Goal: Task Accomplishment & Management: Complete application form

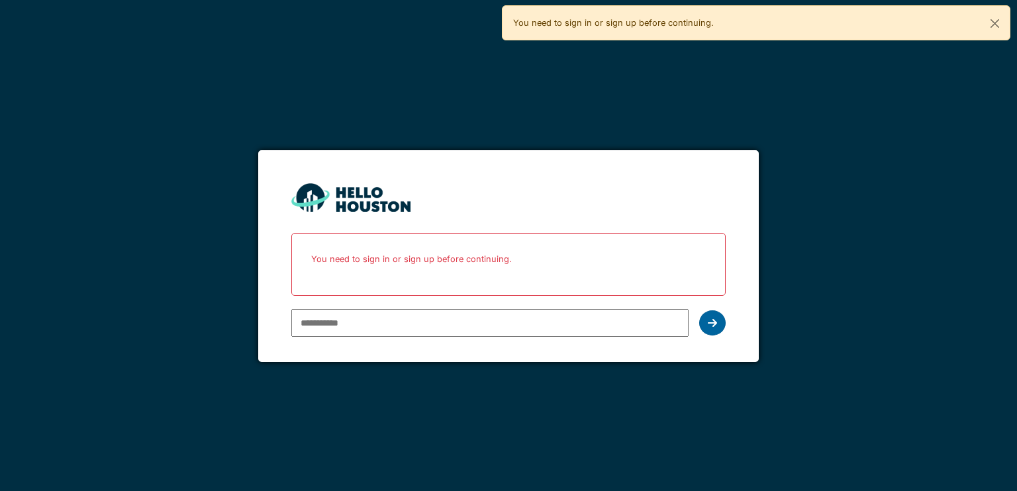
type input "**********"
click at [722, 322] on div at bounding box center [712, 323] width 26 height 25
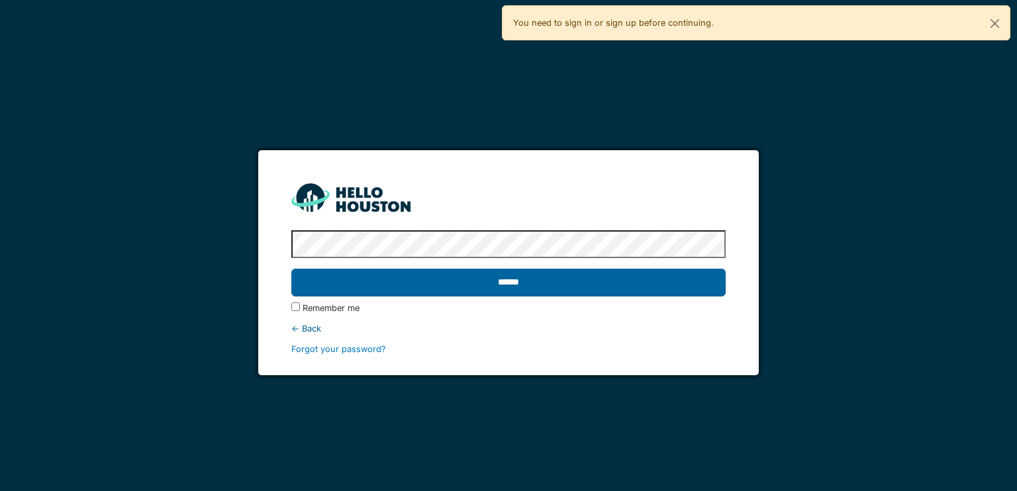
click at [372, 279] on input "******" at bounding box center [508, 283] width 434 height 28
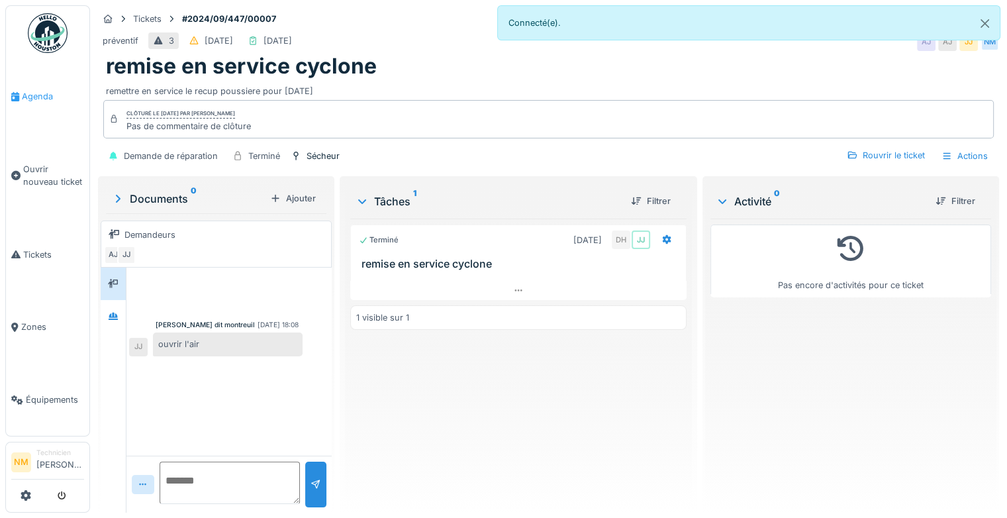
click at [32, 97] on span "Agenda" at bounding box center [53, 96] width 62 height 13
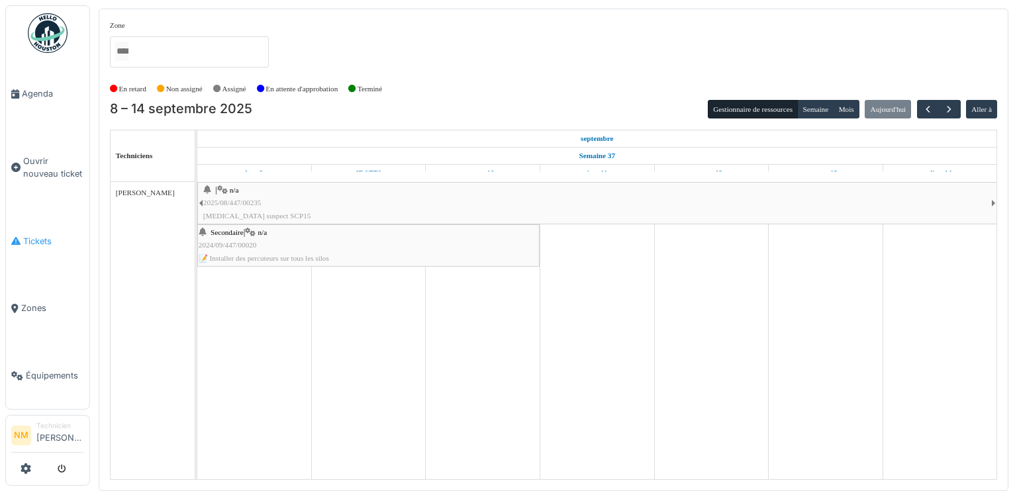
click at [34, 222] on link "Tickets" at bounding box center [47, 241] width 83 height 68
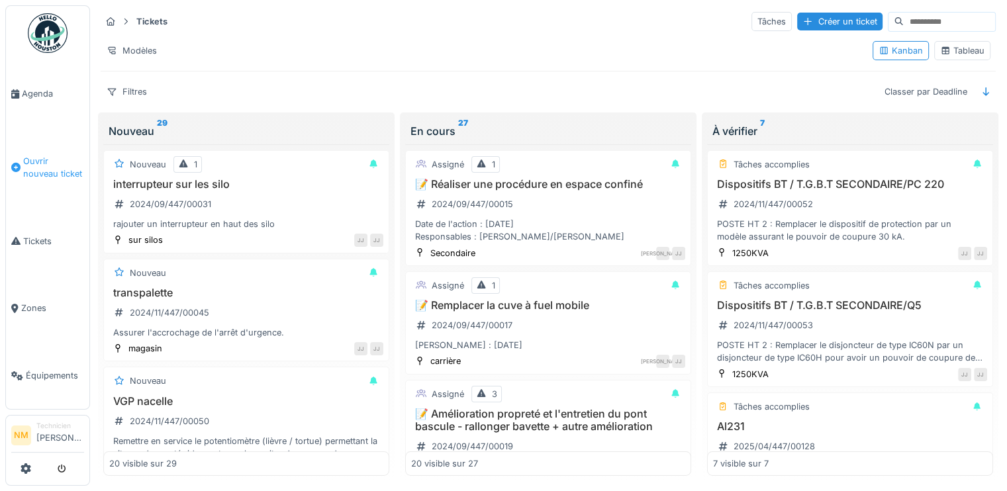
click at [37, 156] on span "Ouvrir nouveau ticket" at bounding box center [53, 167] width 61 height 25
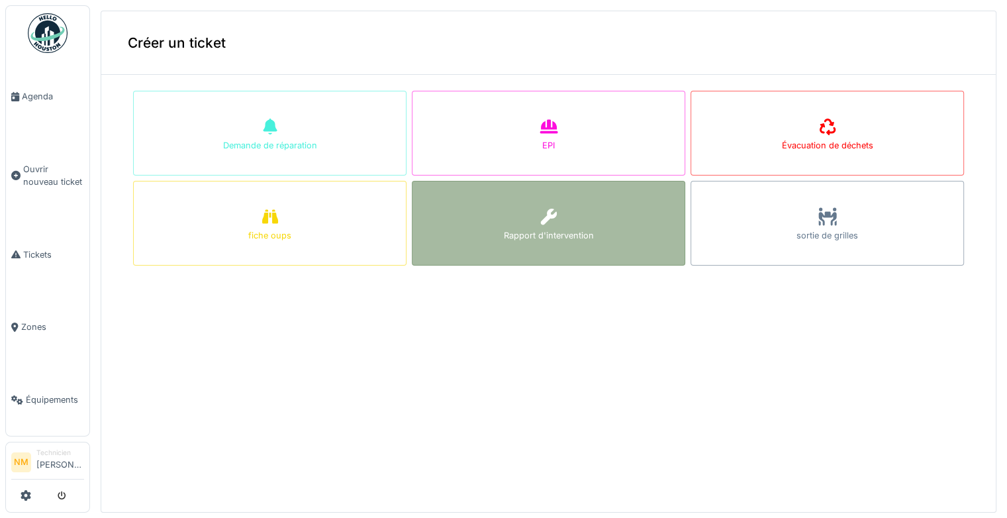
click at [615, 236] on div "Rapport d'intervention" at bounding box center [549, 223] width 274 height 85
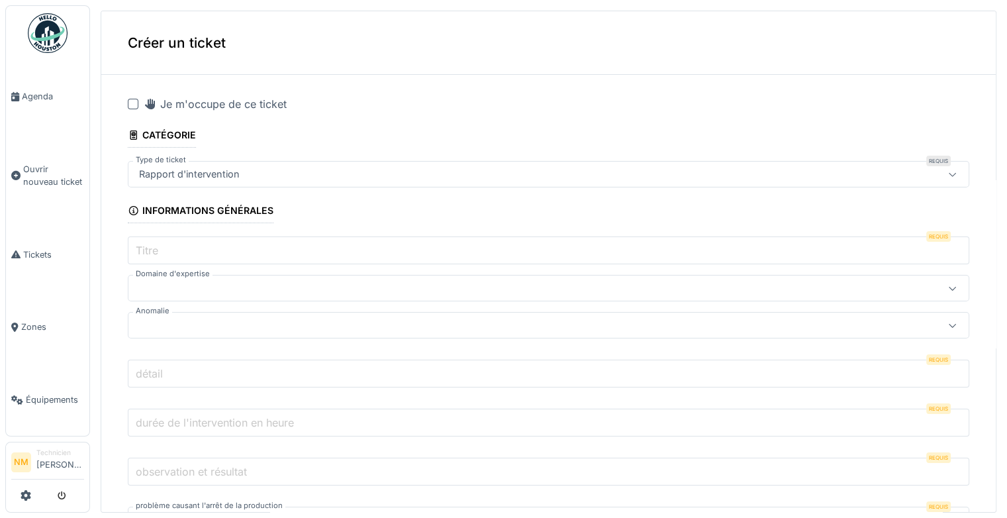
click at [400, 174] on div "Rapport d'intervention" at bounding box center [502, 174] width 736 height 15
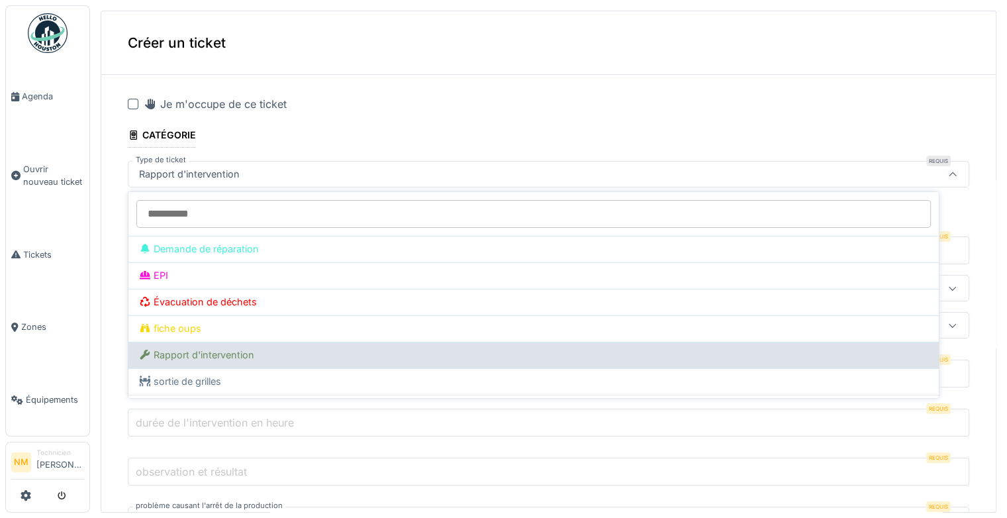
click at [311, 356] on div "Rapport d'intervention" at bounding box center [533, 355] width 789 height 15
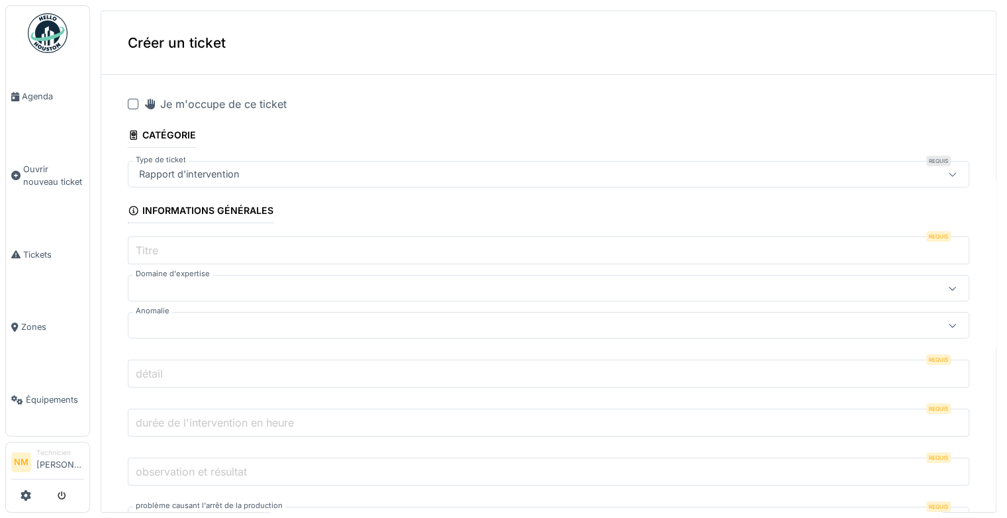
click at [265, 240] on input "Titre" at bounding box center [549, 250] width 842 height 28
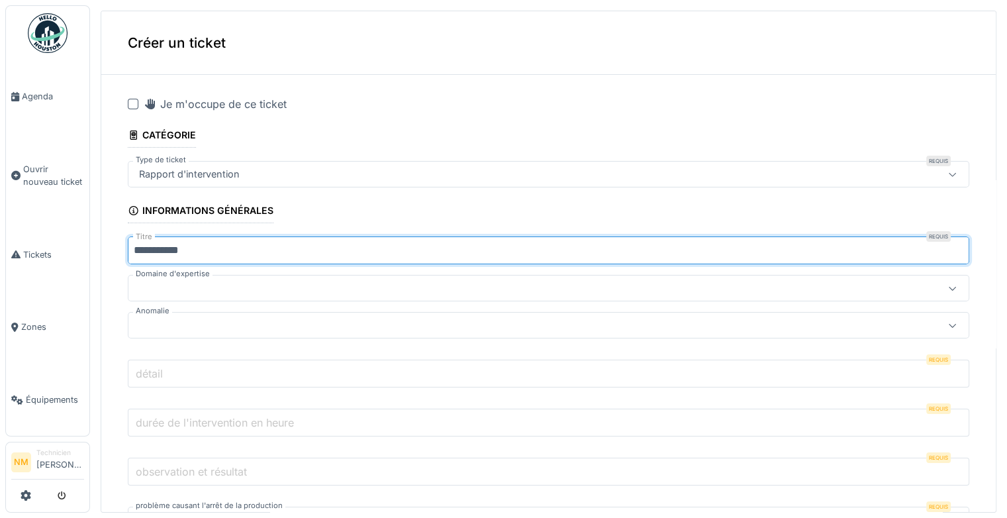
type input "**********"
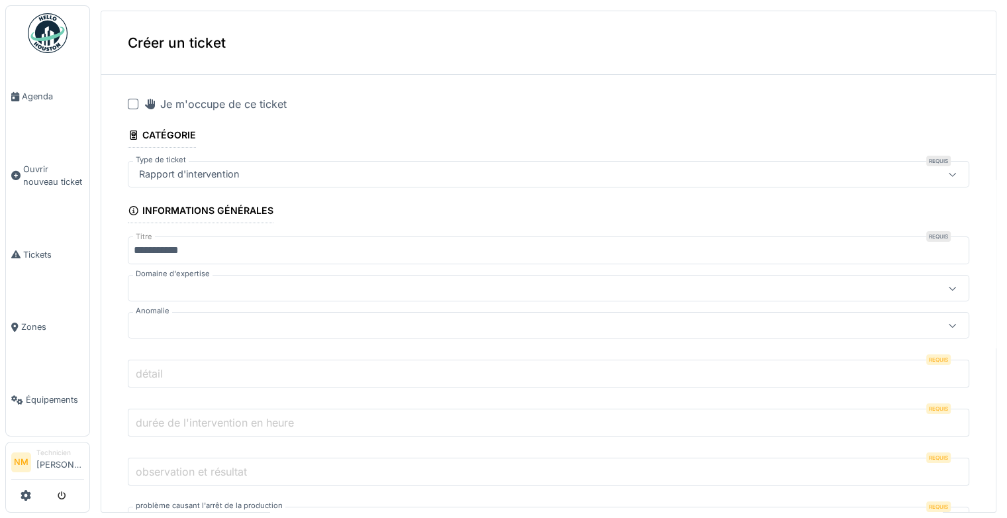
click at [254, 287] on div at bounding box center [502, 288] width 736 height 15
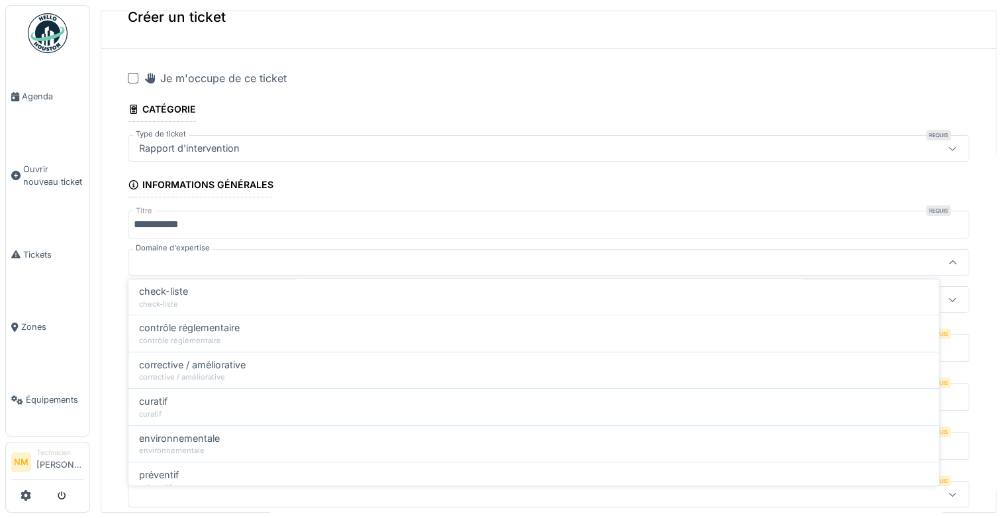
scroll to position [69, 0]
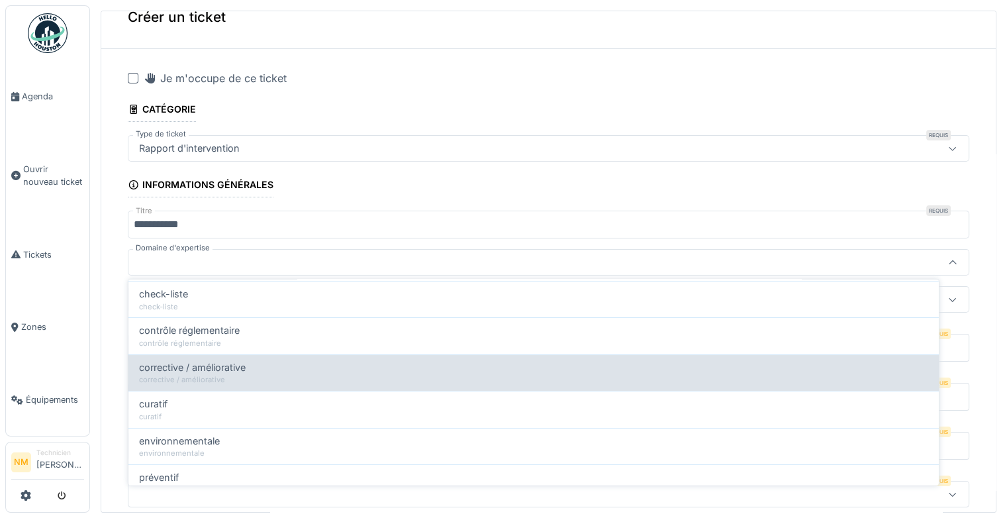
click at [421, 374] on div "corrective / améliorative" at bounding box center [533, 379] width 789 height 11
type input "****"
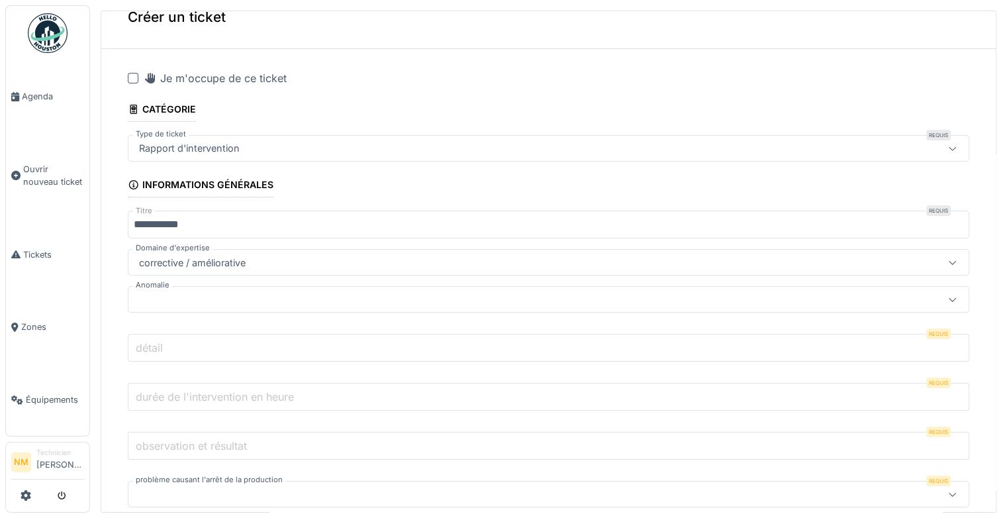
click at [380, 300] on div at bounding box center [502, 299] width 736 height 15
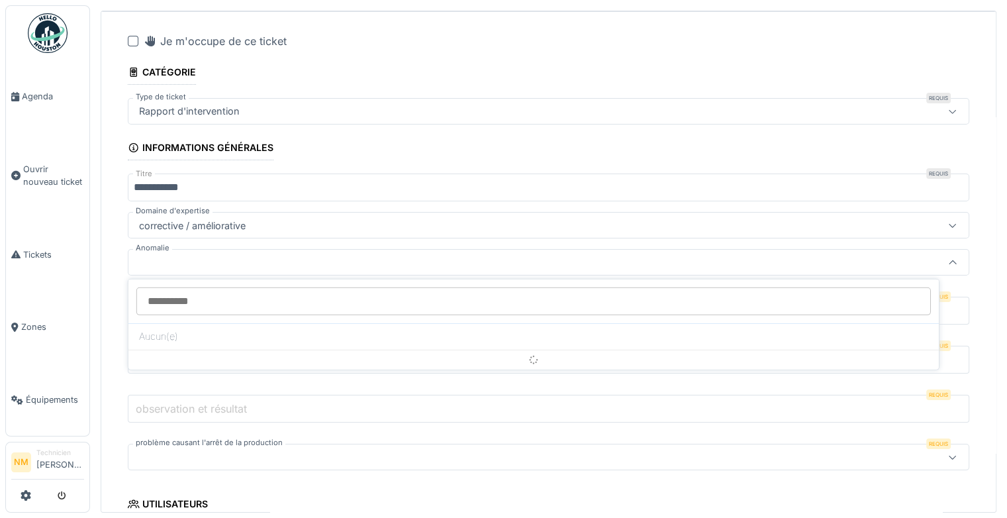
click at [392, 255] on div at bounding box center [502, 262] width 736 height 15
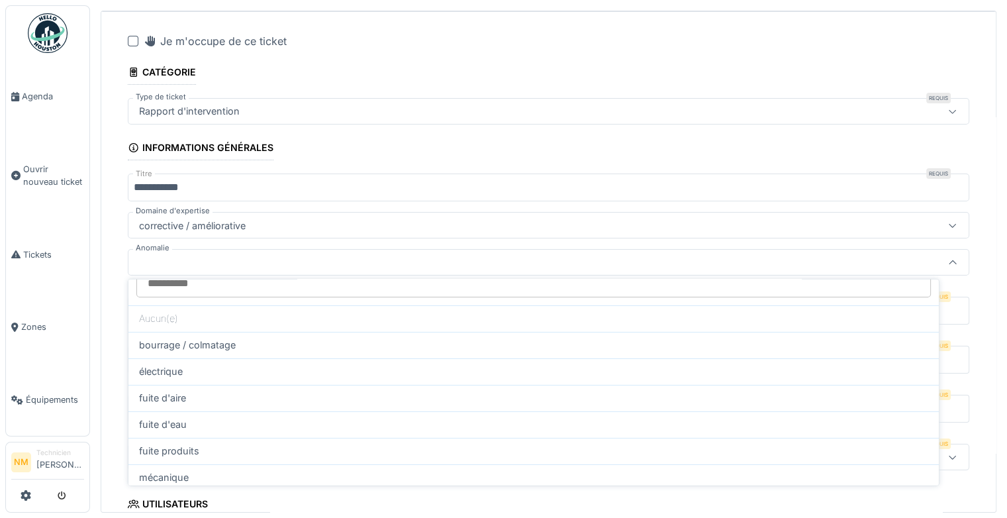
scroll to position [46, 0]
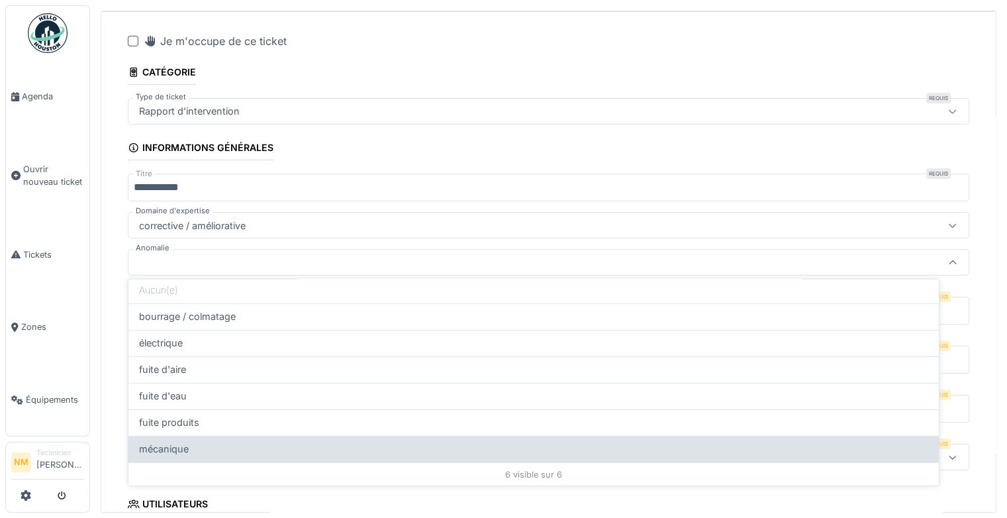
click at [634, 454] on div "mécanique" at bounding box center [533, 449] width 811 height 26
type input "**"
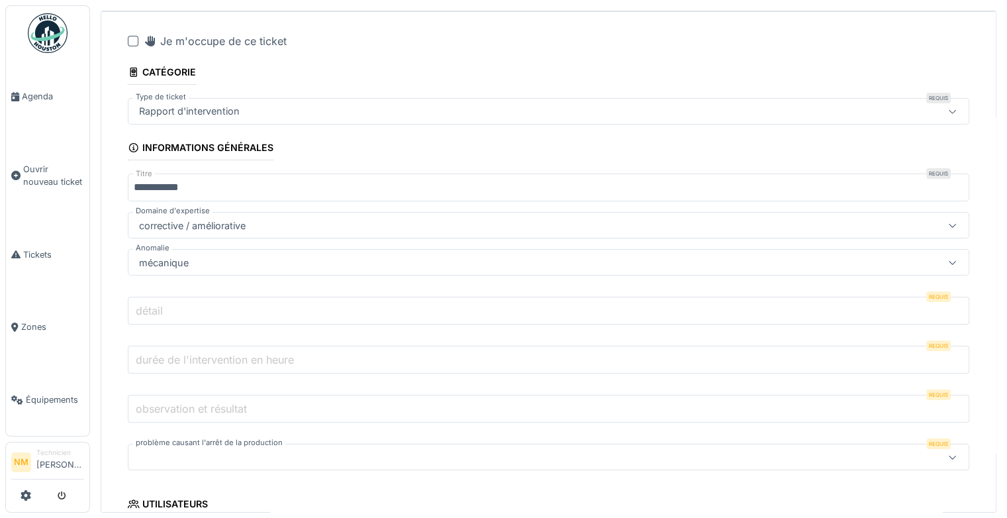
click at [518, 307] on input "détail" at bounding box center [549, 311] width 842 height 28
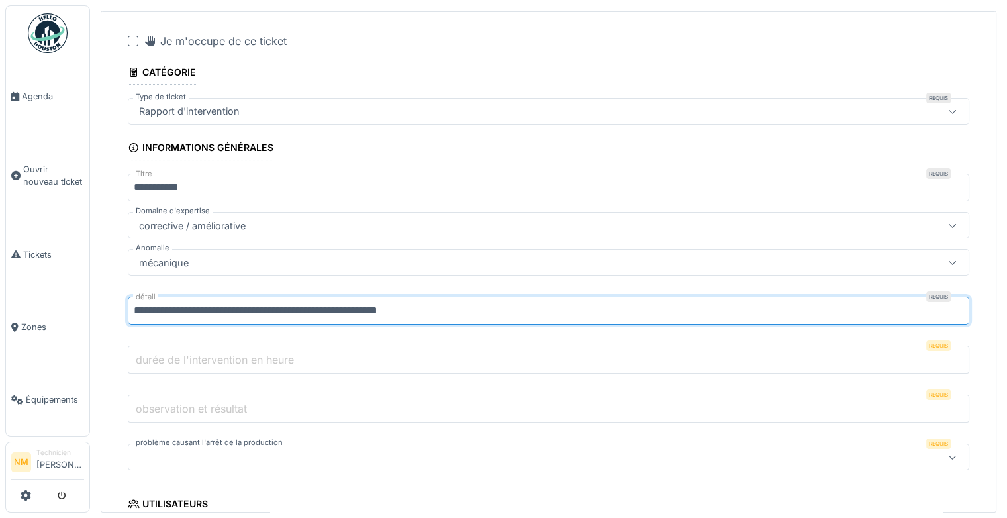
drag, startPoint x: 301, startPoint y: 311, endPoint x: 319, endPoint y: 295, distance: 23.9
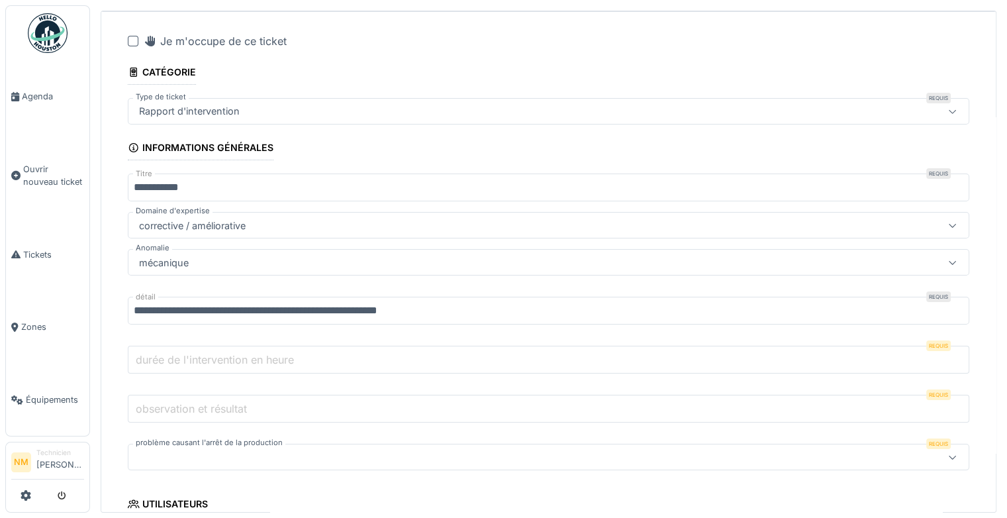
drag, startPoint x: 319, startPoint y: 295, endPoint x: 754, endPoint y: 168, distance: 453.8
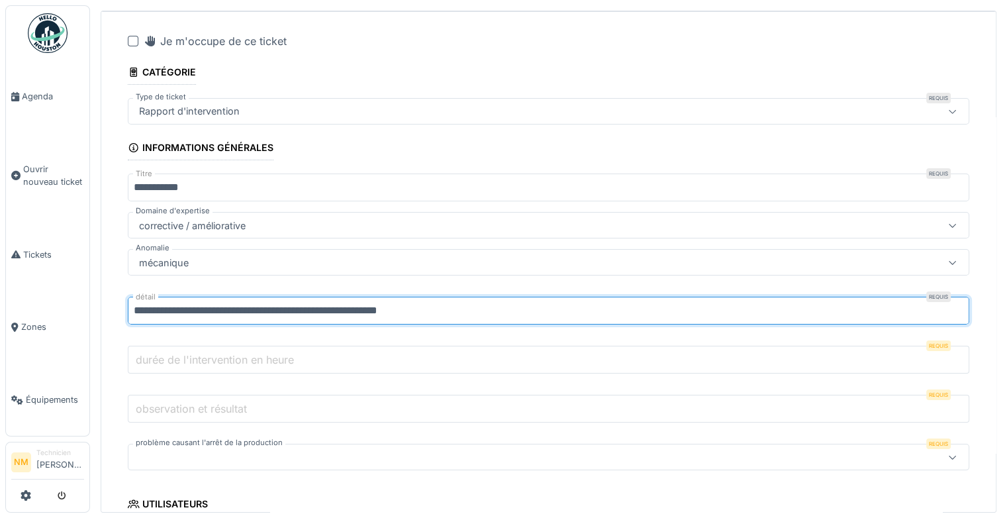
drag, startPoint x: 302, startPoint y: 306, endPoint x: 286, endPoint y: 306, distance: 15.9
click at [286, 306] on input "**********" at bounding box center [549, 311] width 842 height 28
type input "**********"
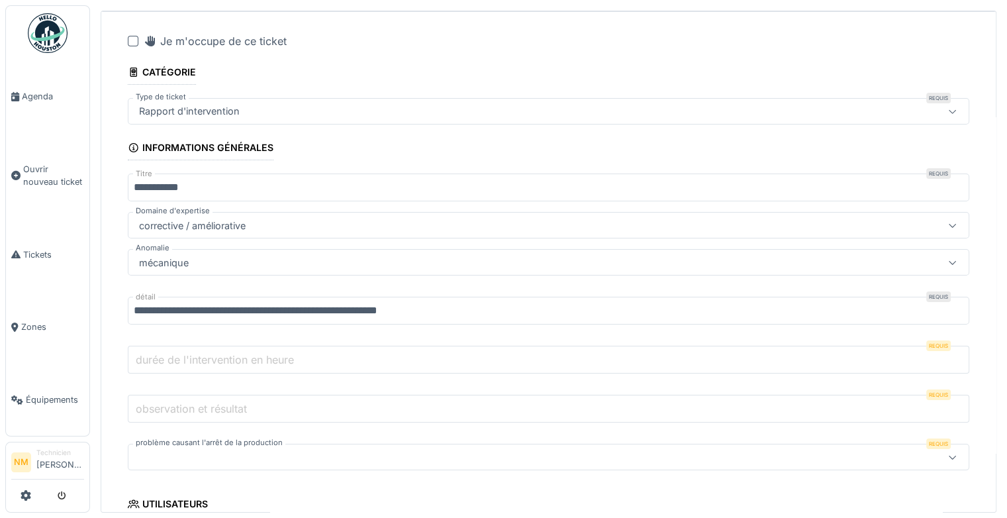
click at [356, 358] on input "durée de l'intervention en heure" at bounding box center [549, 360] width 842 height 28
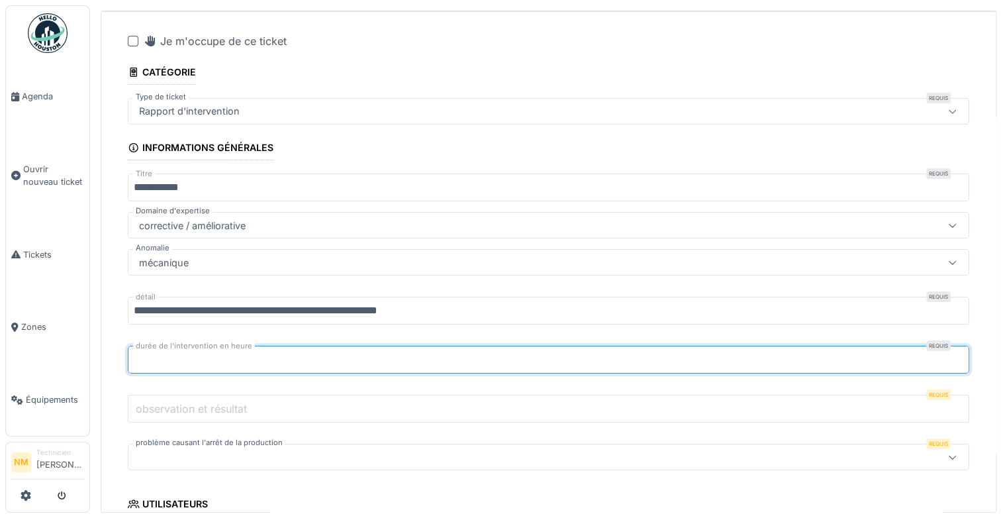
click at [933, 360] on input "**" at bounding box center [549, 360] width 842 height 28
click at [931, 352] on input "**" at bounding box center [549, 360] width 842 height 28
click at [931, 352] on input "*" at bounding box center [549, 360] width 842 height 28
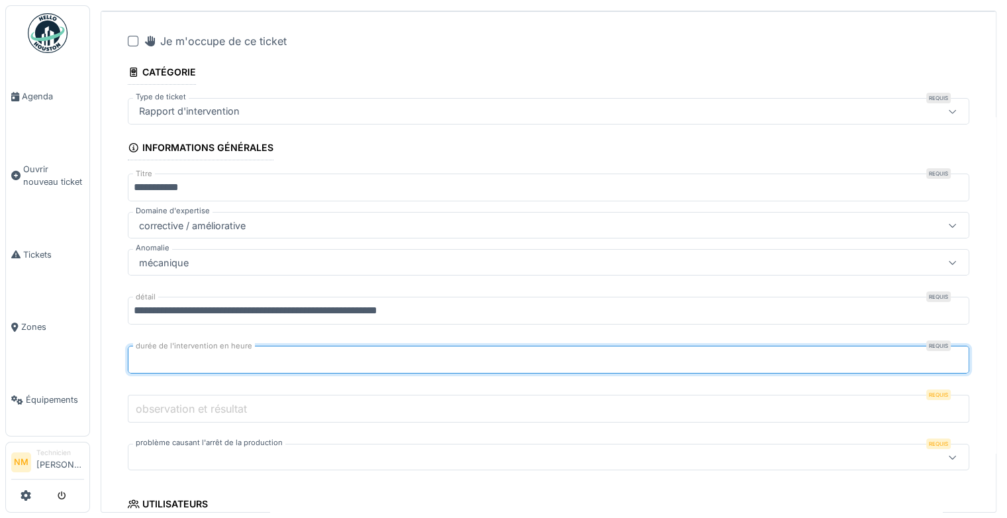
type input "*"
click at [931, 352] on input "*" at bounding box center [549, 360] width 842 height 28
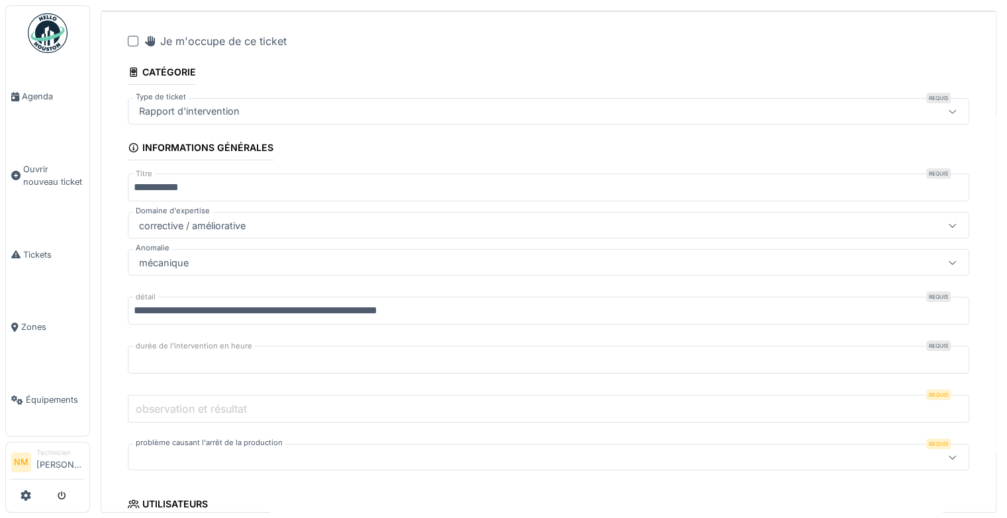
click at [596, 403] on input "observation et résultat" at bounding box center [549, 409] width 842 height 28
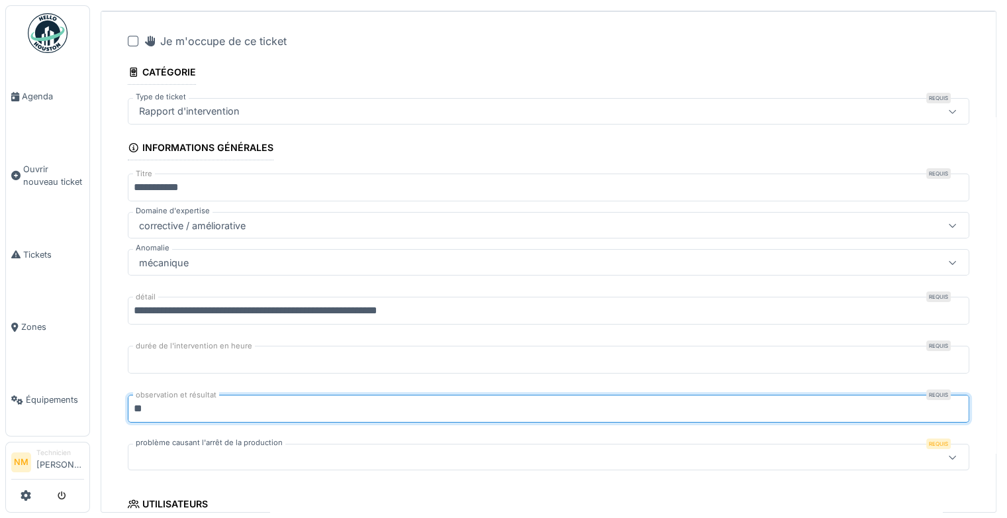
type input "*"
type input "***"
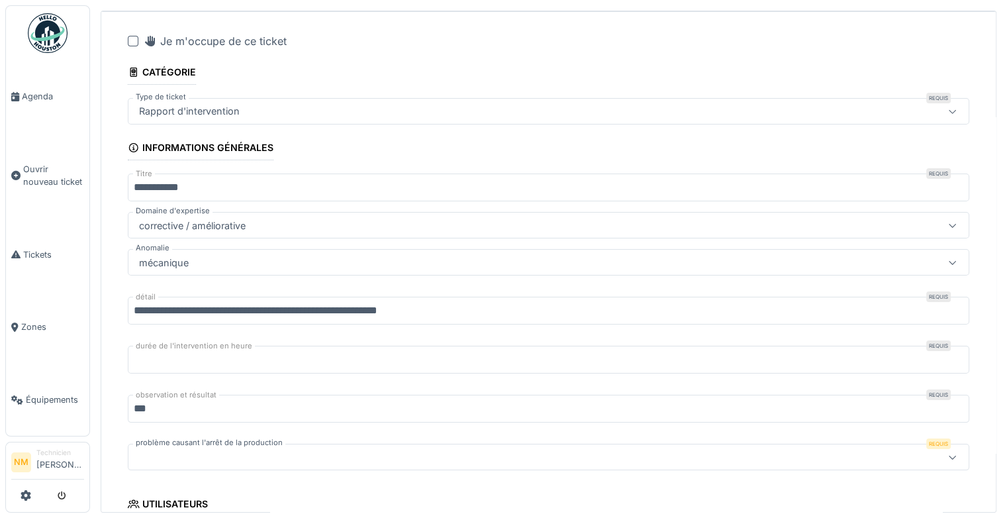
click at [596, 452] on div at bounding box center [502, 457] width 736 height 15
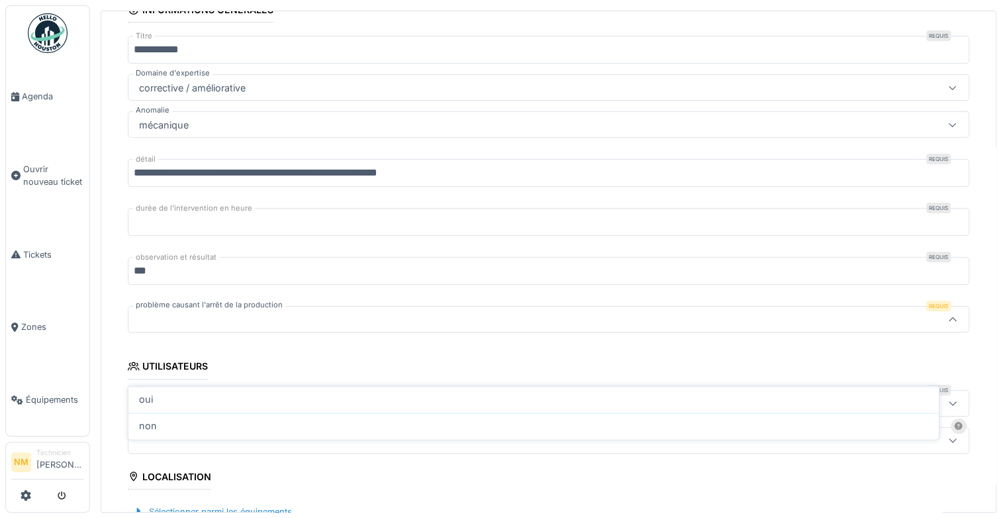
scroll to position [257, 0]
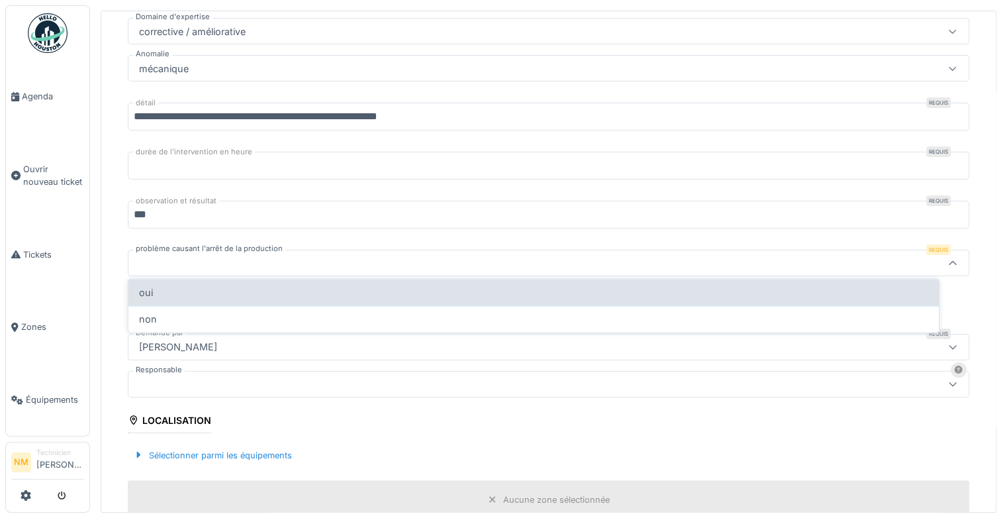
click at [550, 289] on div "oui" at bounding box center [533, 292] width 789 height 15
type input "***"
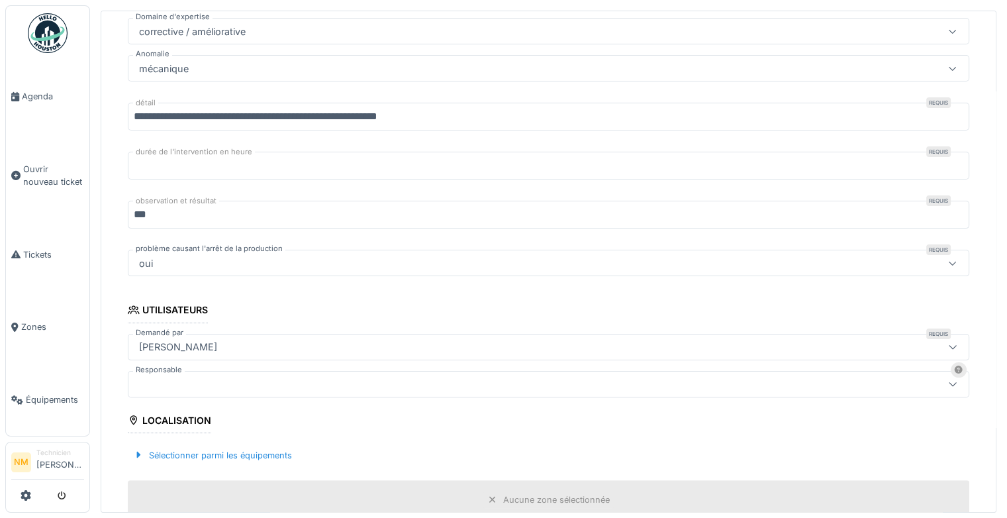
click at [411, 385] on div at bounding box center [502, 384] width 736 height 15
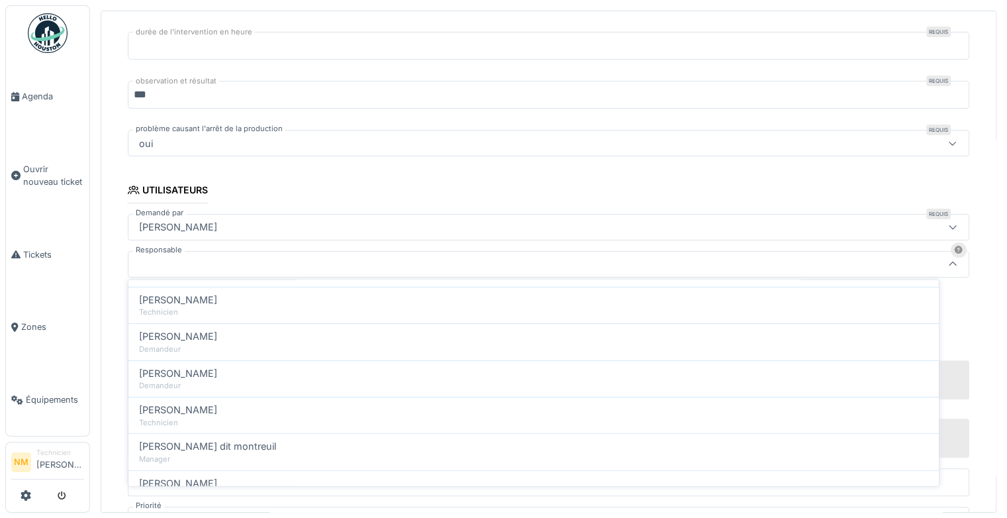
scroll to position [112, 0]
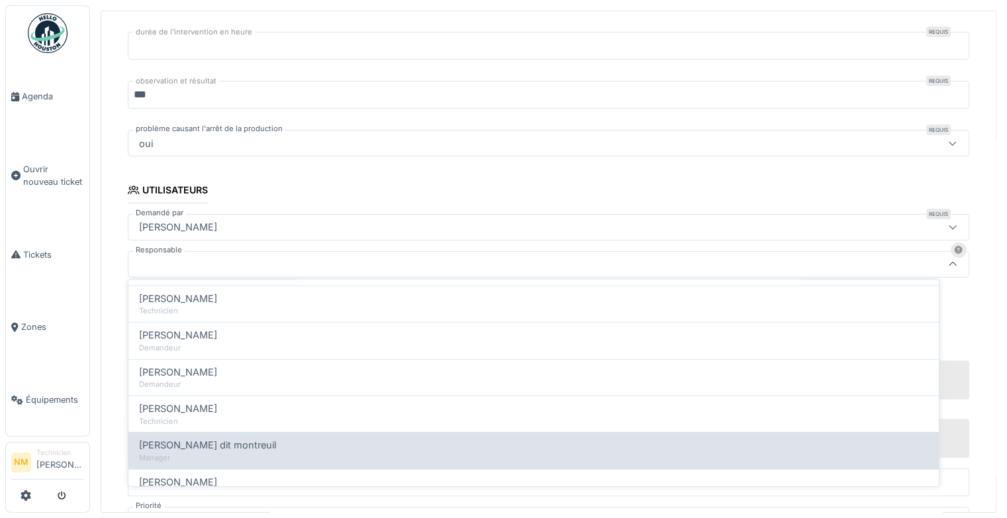
click at [586, 438] on div "[PERSON_NAME] dit montreuil" at bounding box center [533, 445] width 789 height 15
type input "*****"
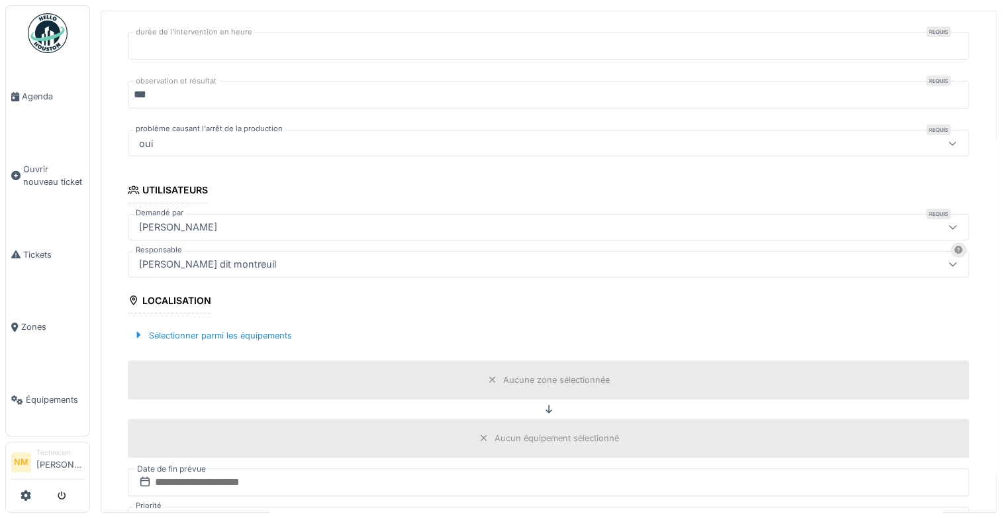
click at [567, 374] on div "Aucune zone sélectionnée" at bounding box center [556, 380] width 107 height 13
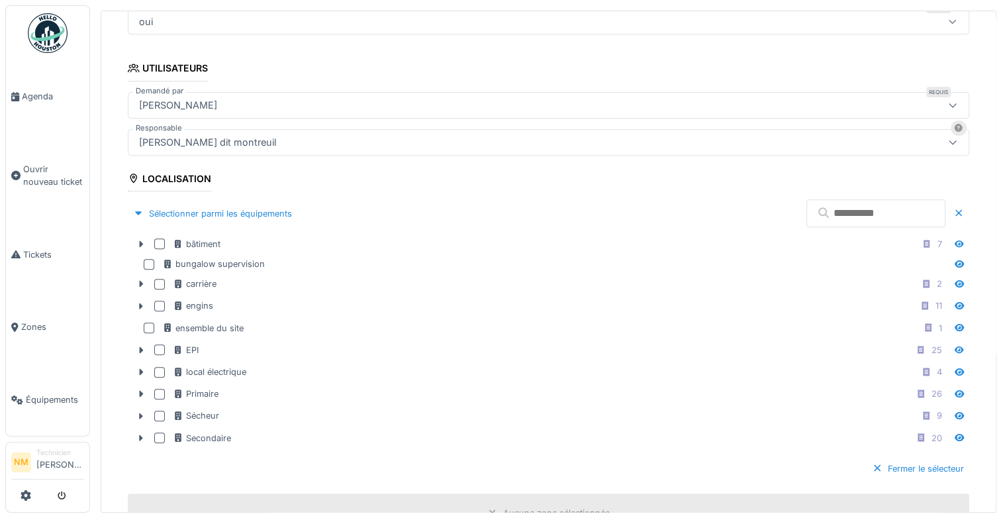
scroll to position [527, 0]
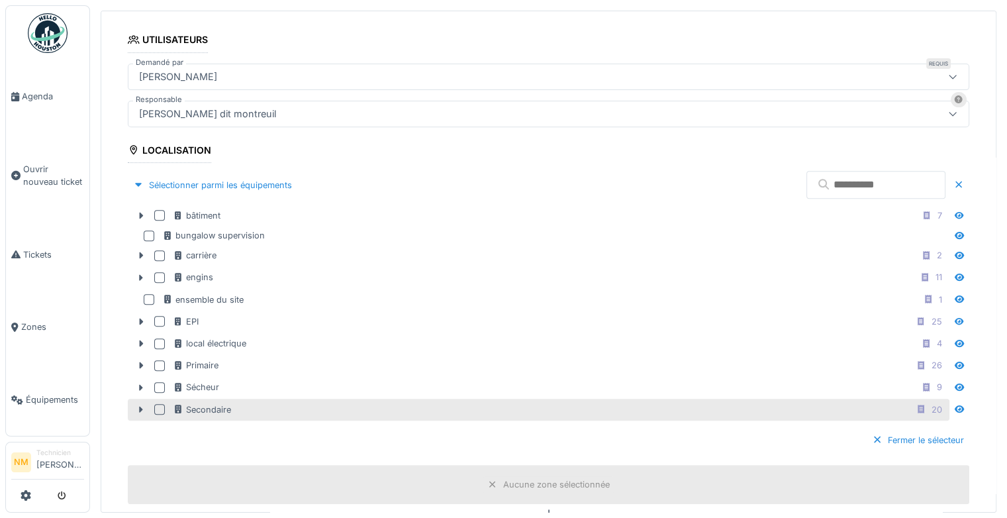
click at [240, 401] on div "Secondaire 20" at bounding box center [560, 409] width 774 height 17
click at [895, 433] on div "Fermer le sélecteur" at bounding box center [918, 440] width 103 height 18
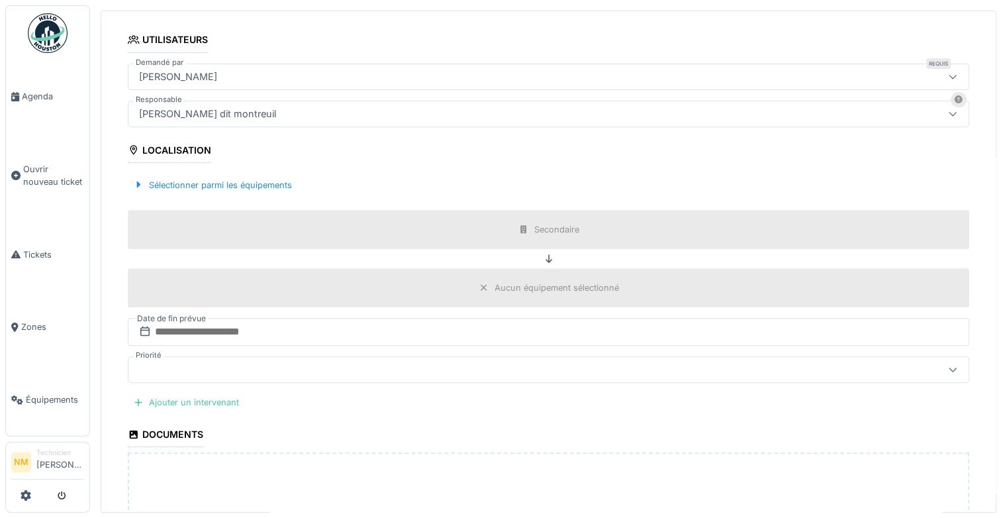
click at [871, 293] on div "Aucun équipement sélectionné" at bounding box center [549, 287] width 842 height 39
click at [591, 286] on div "Aucun équipement sélectionné" at bounding box center [557, 287] width 125 height 13
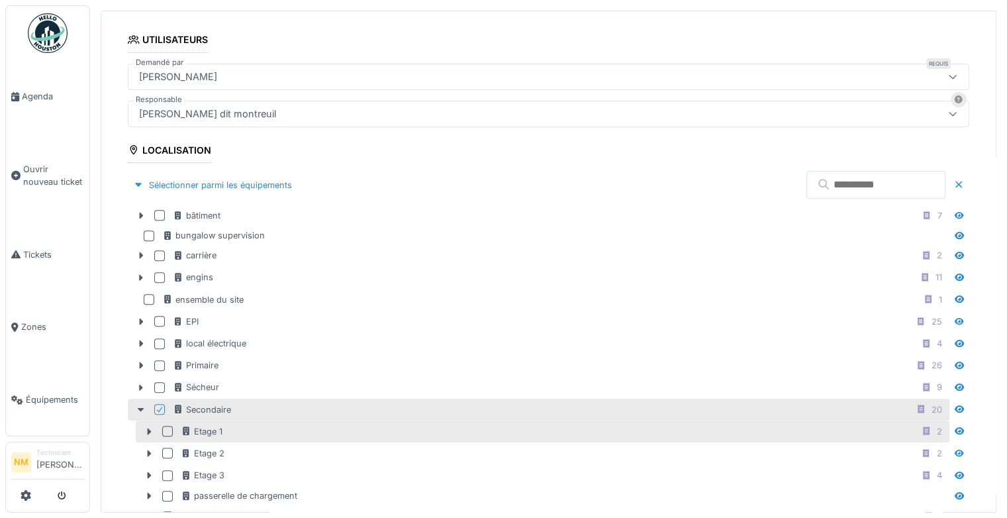
click at [416, 432] on div "Etage 1 2" at bounding box center [543, 432] width 814 height 22
click at [172, 427] on div at bounding box center [167, 431] width 11 height 11
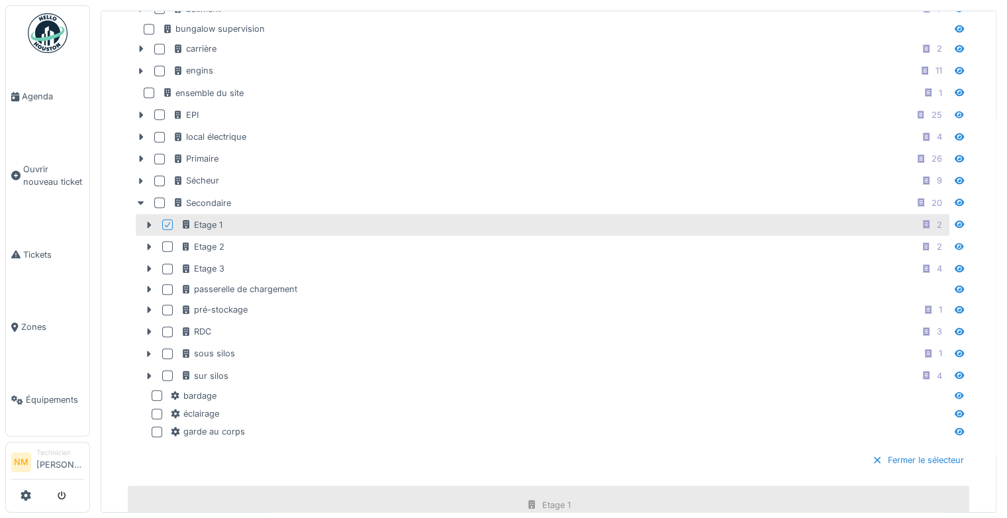
scroll to position [860, 0]
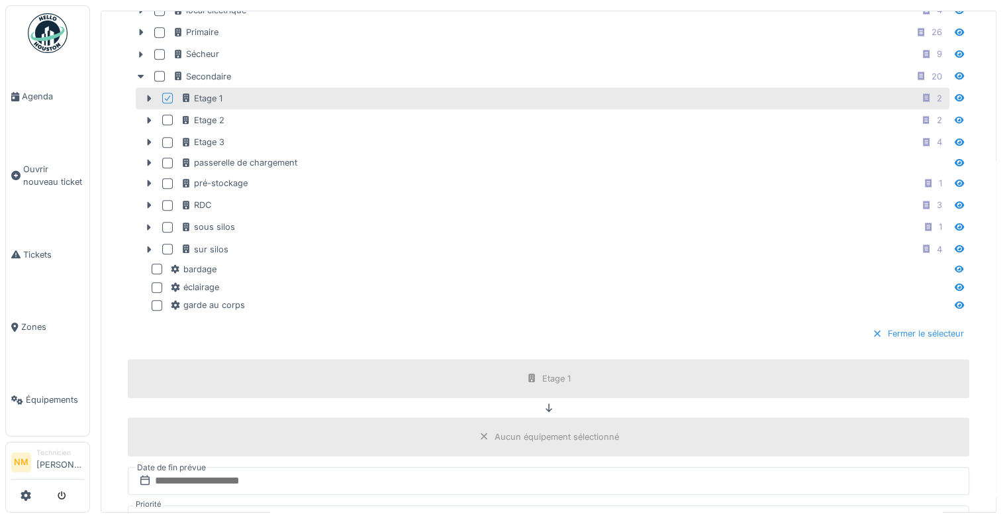
click at [878, 325] on div "Fermer le sélecteur" at bounding box center [918, 334] width 103 height 18
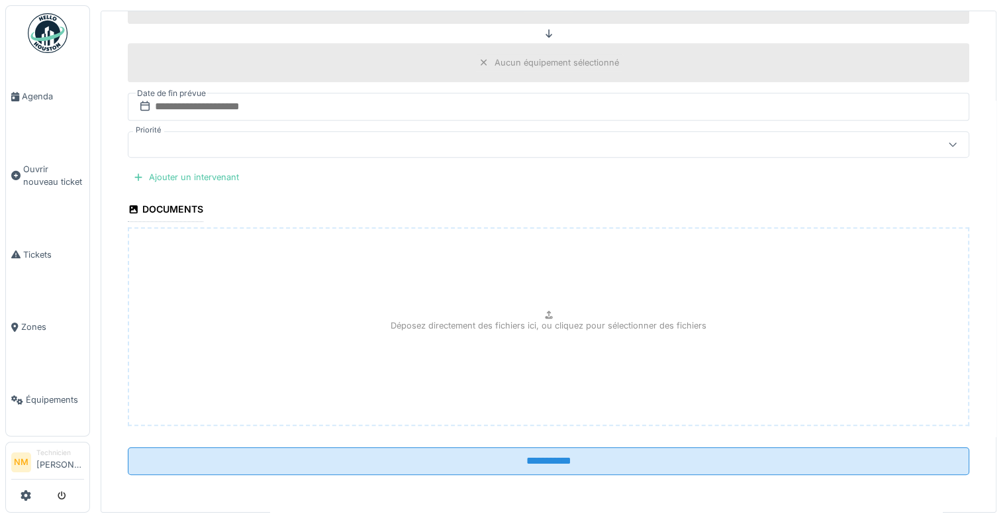
scroll to position [382, 0]
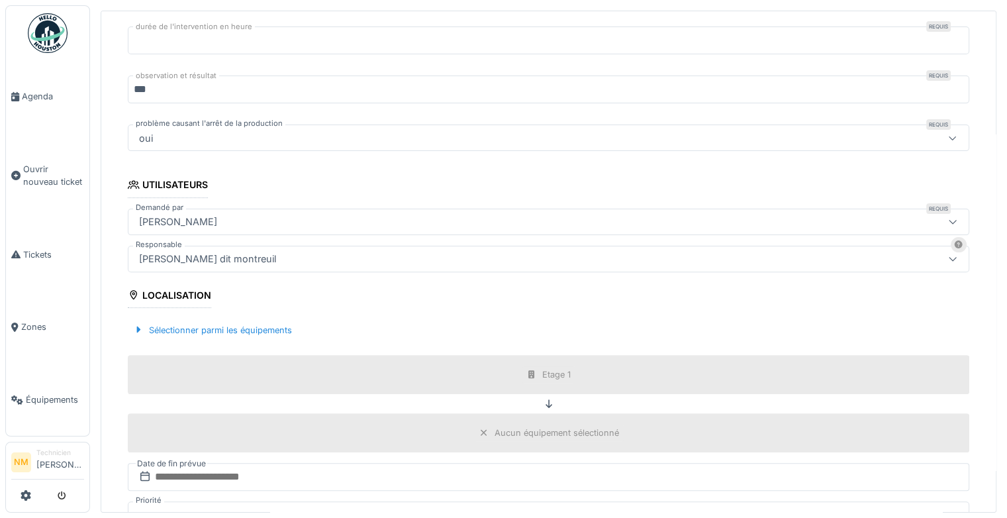
click at [538, 433] on div "Aucun équipement sélectionné" at bounding box center [549, 433] width 150 height 17
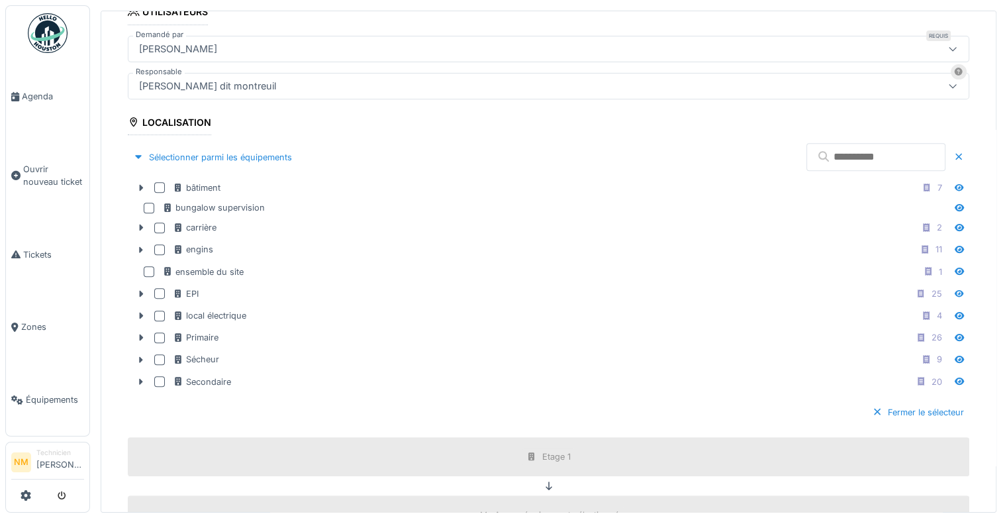
scroll to position [560, 0]
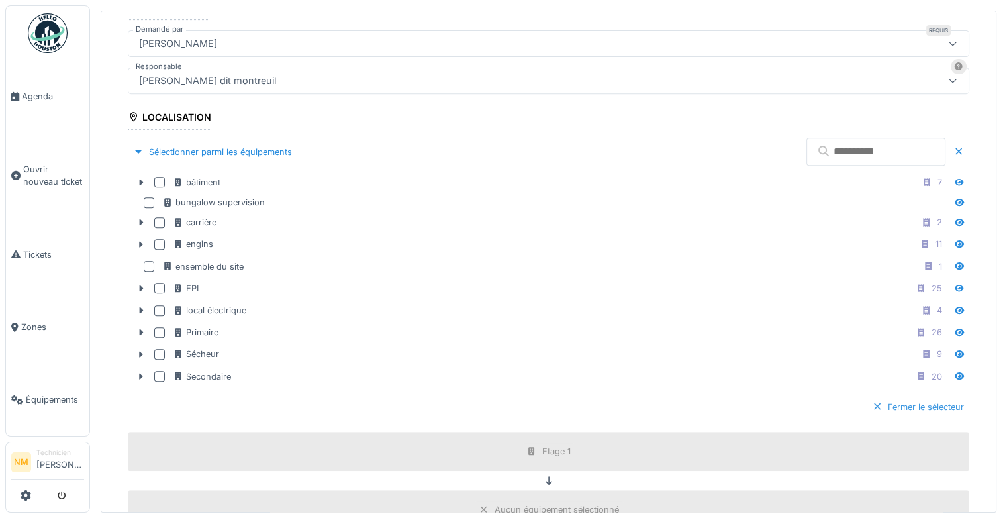
click at [877, 398] on div "Fermer le sélecteur" at bounding box center [918, 407] width 103 height 18
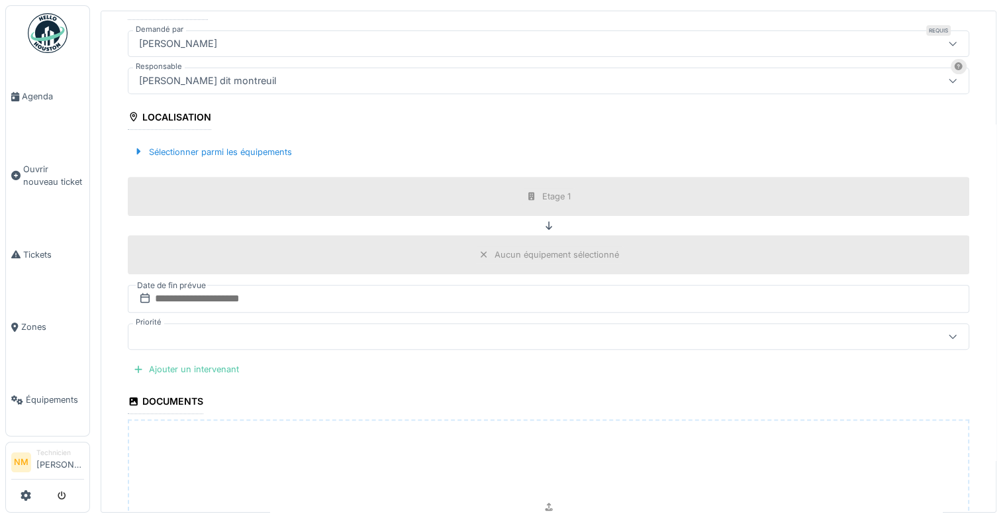
click at [496, 250] on div "Aucun équipement sélectionné" at bounding box center [557, 254] width 125 height 13
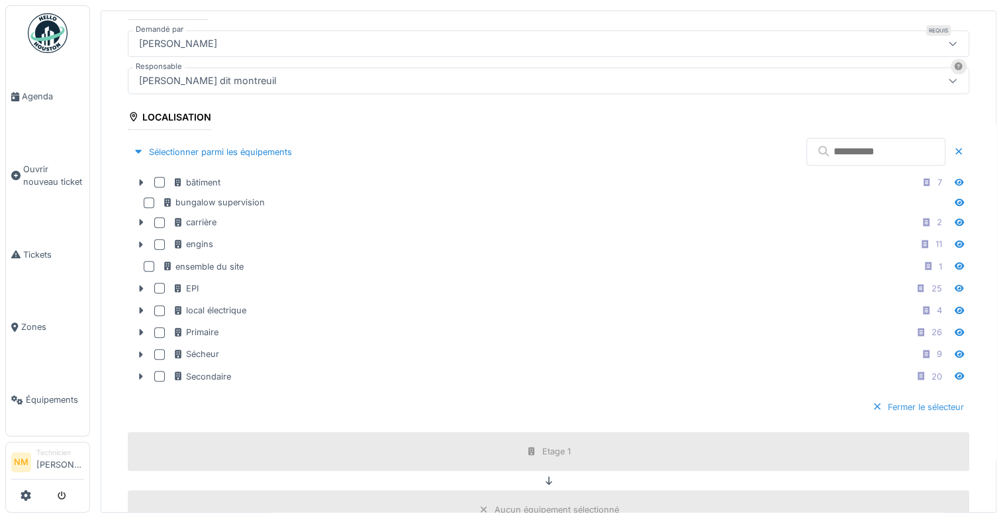
click at [882, 399] on div "Fermer le sélecteur" at bounding box center [918, 407] width 103 height 18
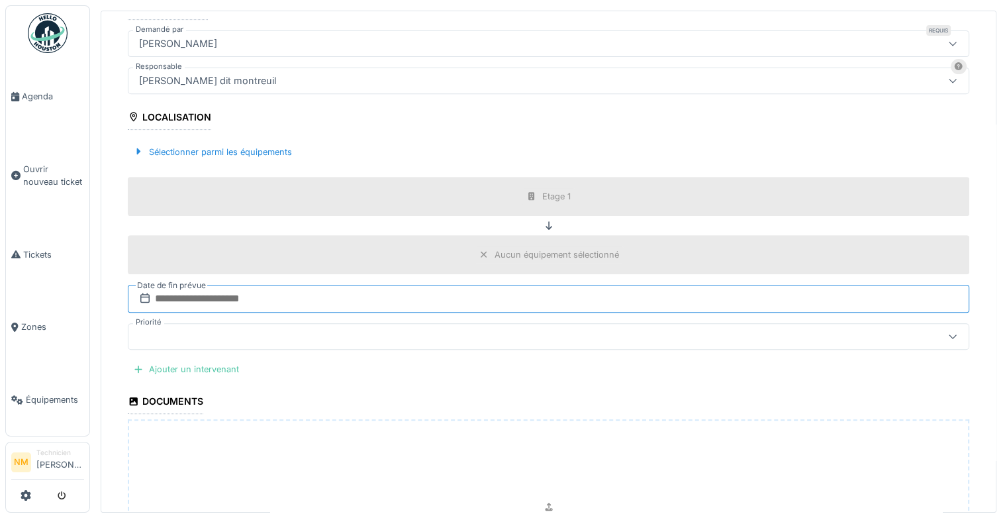
click at [363, 293] on input "text" at bounding box center [549, 299] width 842 height 28
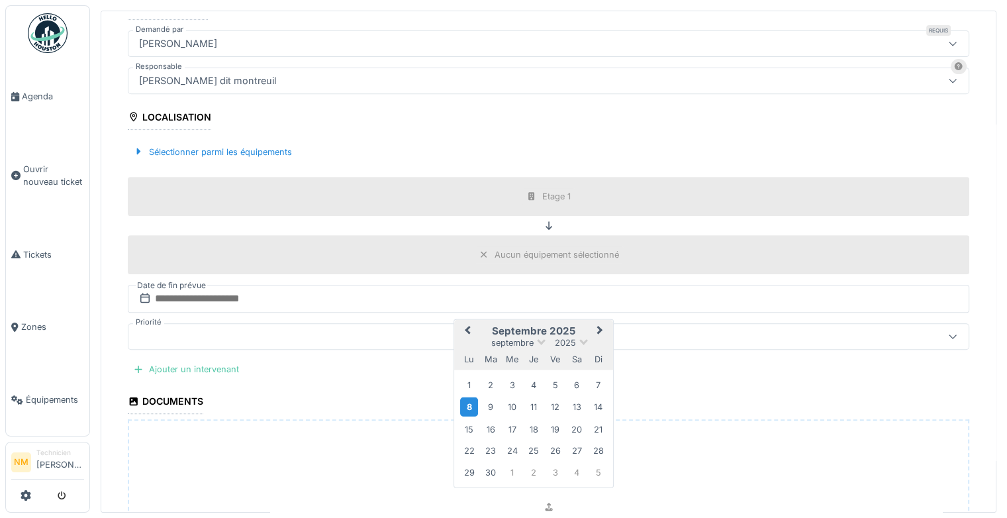
click at [466, 405] on div "8" at bounding box center [469, 406] width 18 height 19
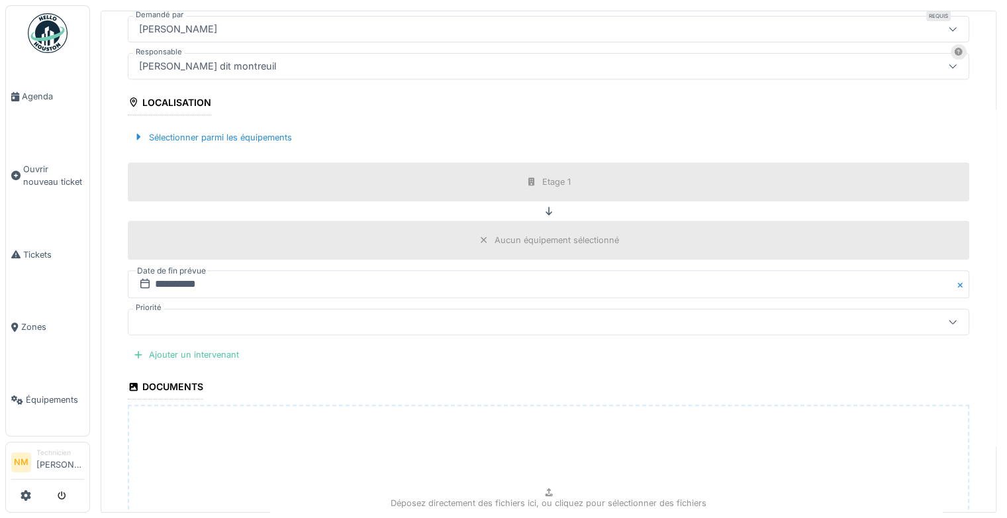
scroll to position [748, 0]
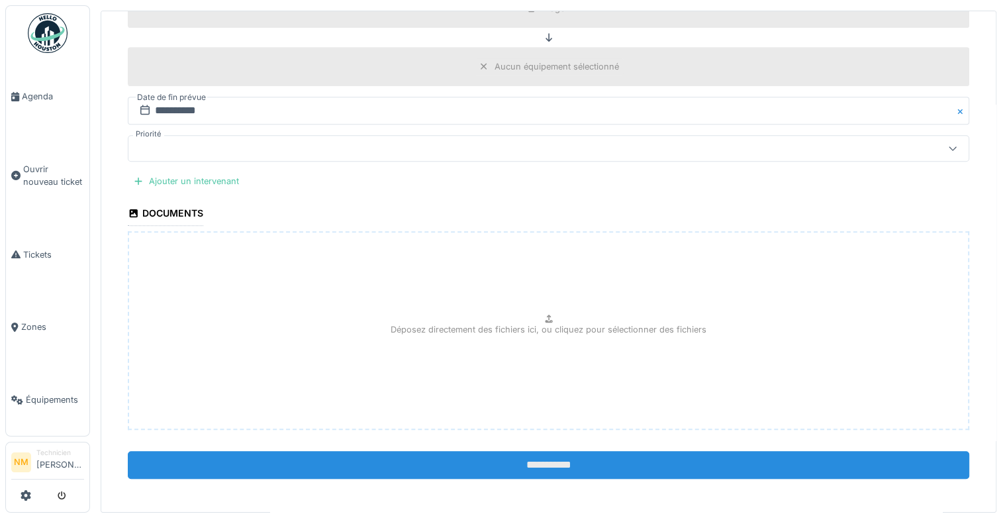
click at [529, 466] on input "**********" at bounding box center [549, 465] width 842 height 28
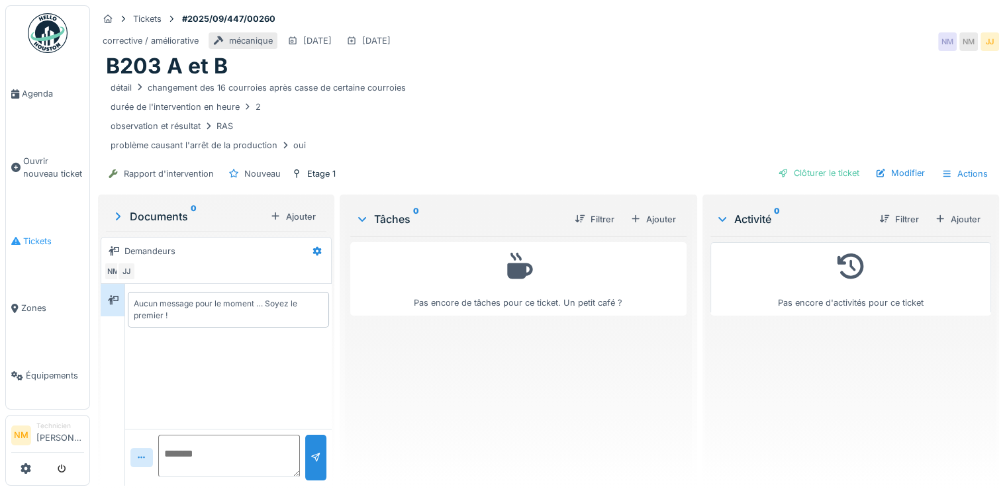
click at [40, 235] on span "Tickets" at bounding box center [53, 241] width 61 height 13
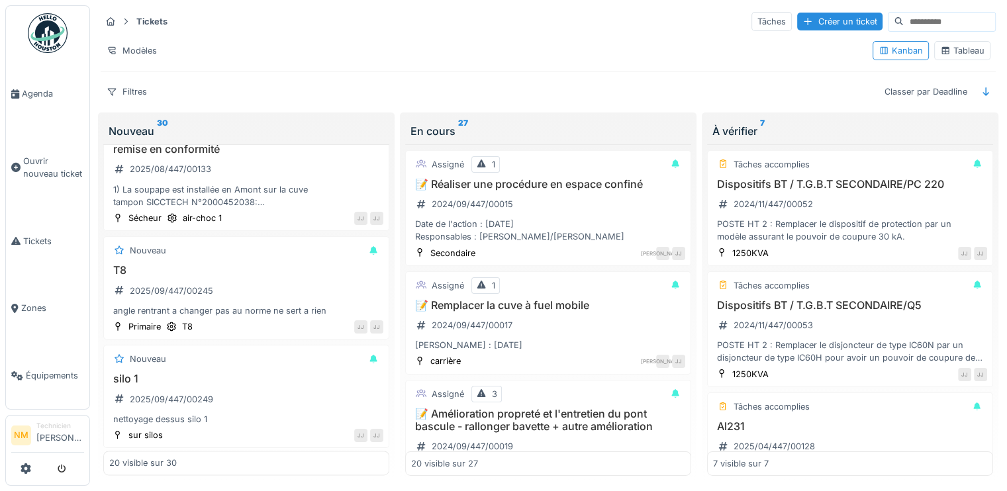
scroll to position [1923, 0]
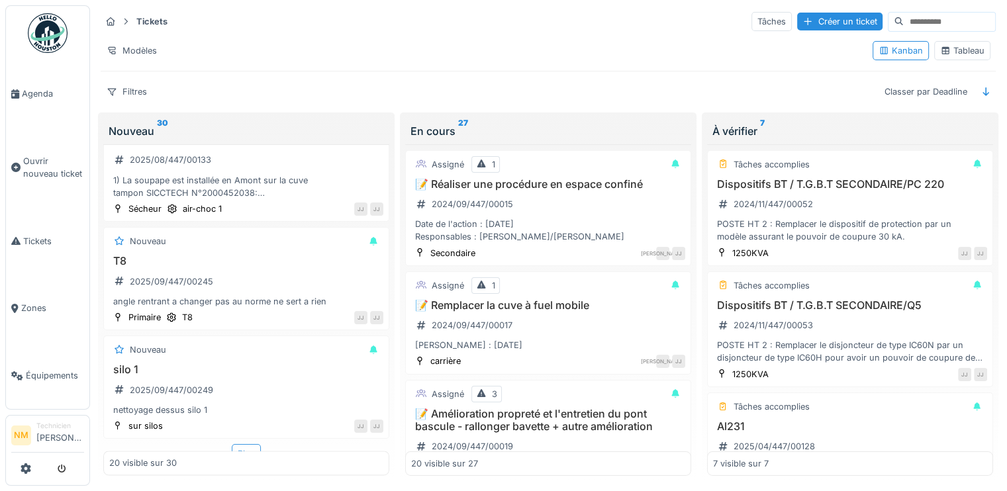
click at [246, 444] on div "Plus" at bounding box center [246, 453] width 29 height 19
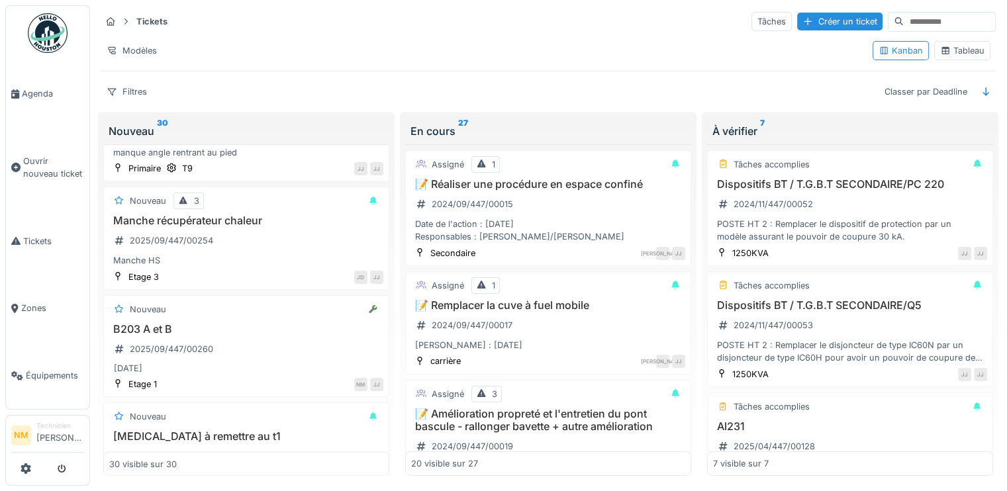
scroll to position [2513, 0]
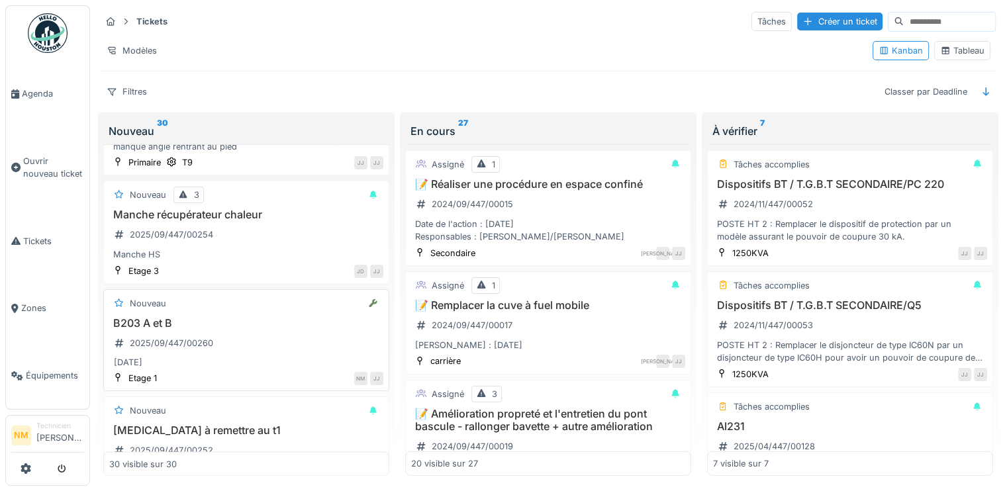
click at [236, 325] on div "B203 A et B 2025/09/447/00260 [DATE]" at bounding box center [246, 344] width 274 height 54
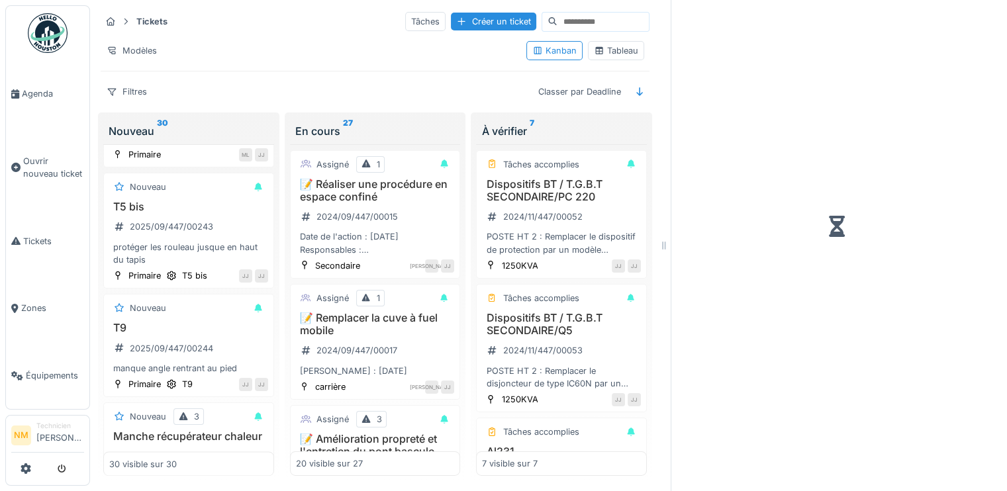
scroll to position [2800, 0]
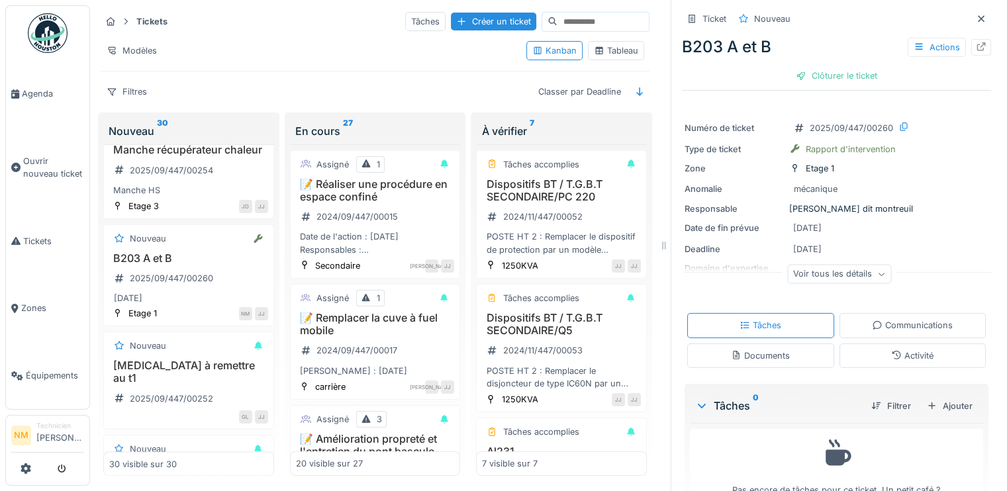
click at [824, 272] on div "Voir tous les détails" at bounding box center [839, 274] width 104 height 19
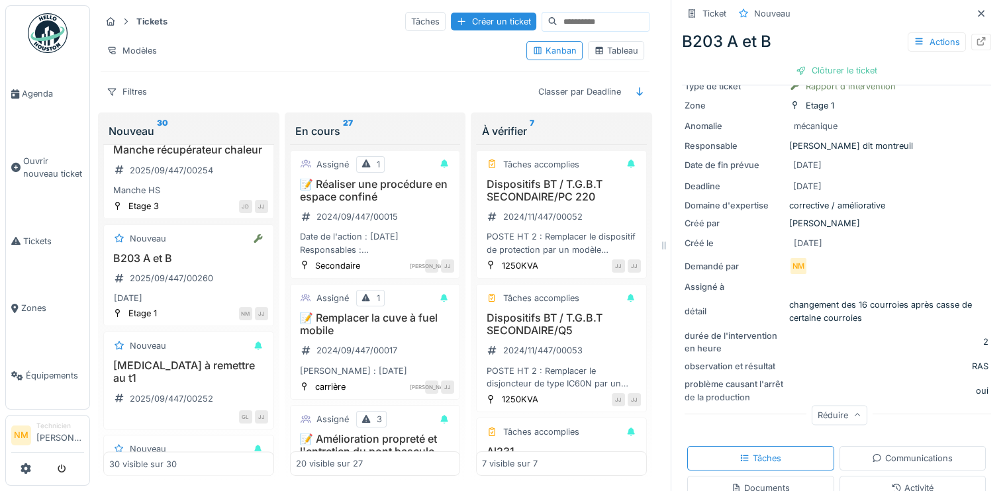
scroll to position [72, 0]
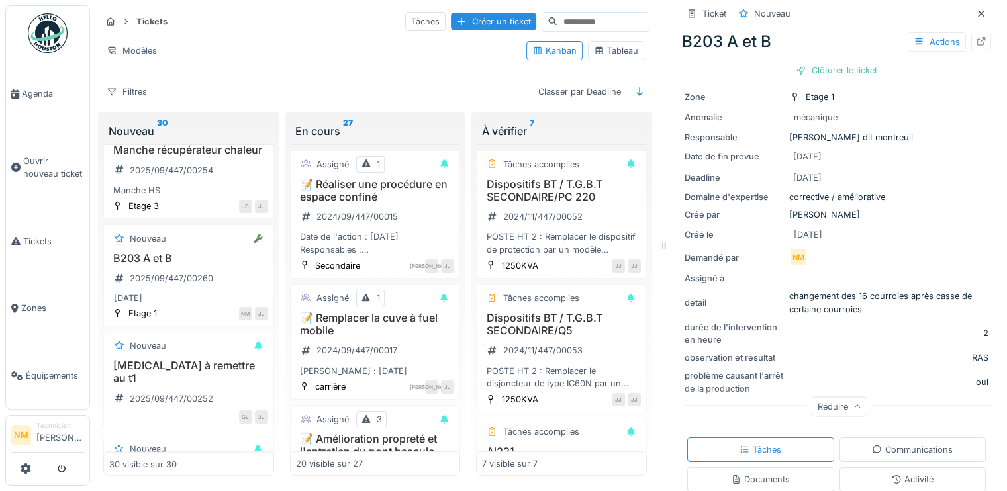
click at [976, 385] on div "oui" at bounding box center [982, 382] width 13 height 13
click at [725, 388] on div "Réduire" at bounding box center [839, 409] width 309 height 42
click at [913, 44] on div "Actions" at bounding box center [937, 41] width 58 height 19
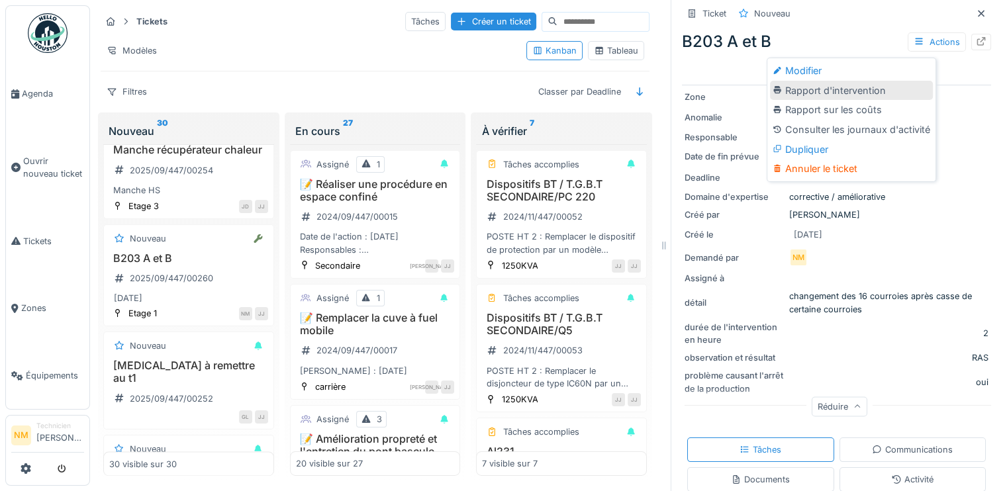
click at [874, 91] on div "Rapport d'intervention" at bounding box center [851, 91] width 163 height 20
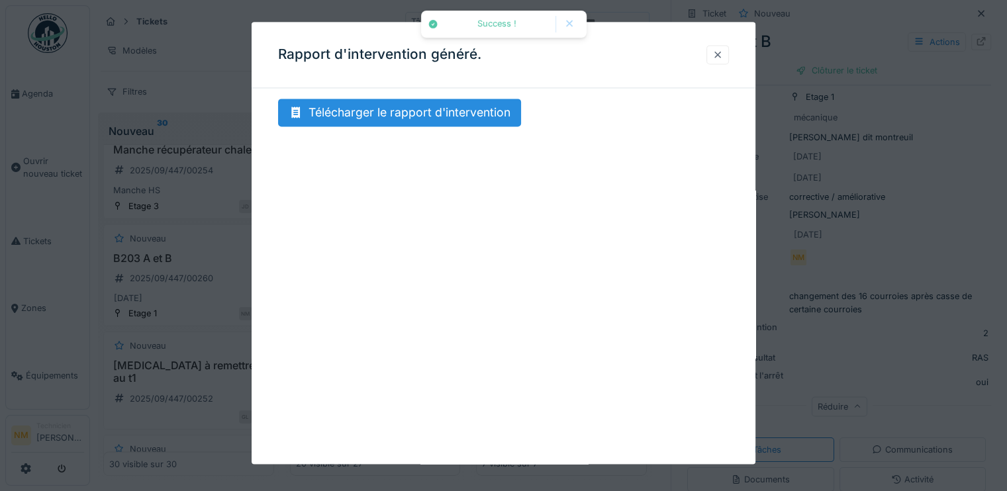
click at [723, 52] on div at bounding box center [718, 54] width 11 height 13
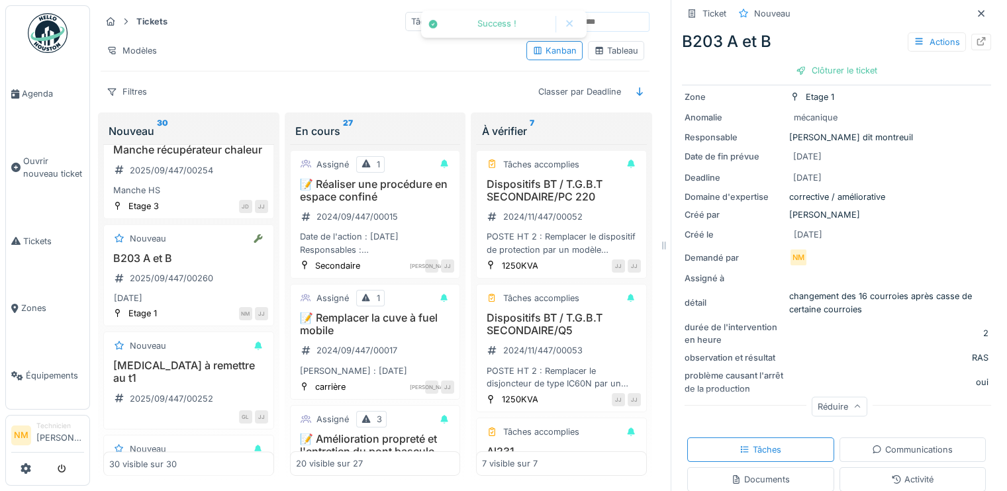
click at [577, 30] on div at bounding box center [569, 24] width 21 height 17
